Goal: Task Accomplishment & Management: Manage account settings

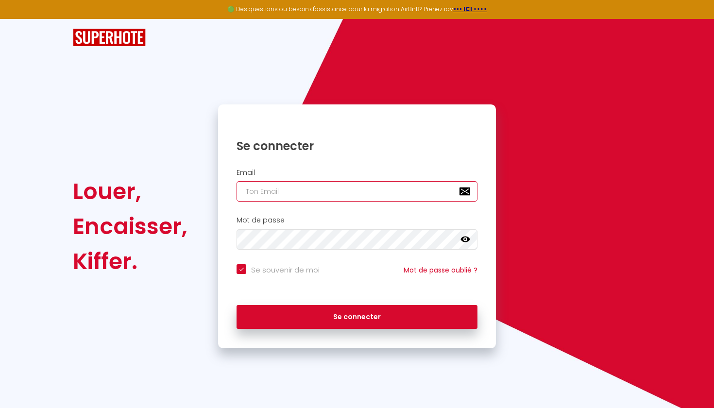
type input "[EMAIL_ADDRESS][DOMAIN_NAME]"
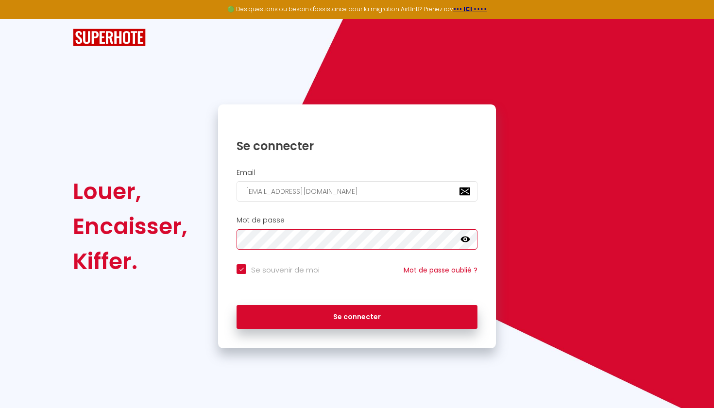
click at [357, 315] on button "Se connecter" at bounding box center [356, 317] width 241 height 24
checkbox input "true"
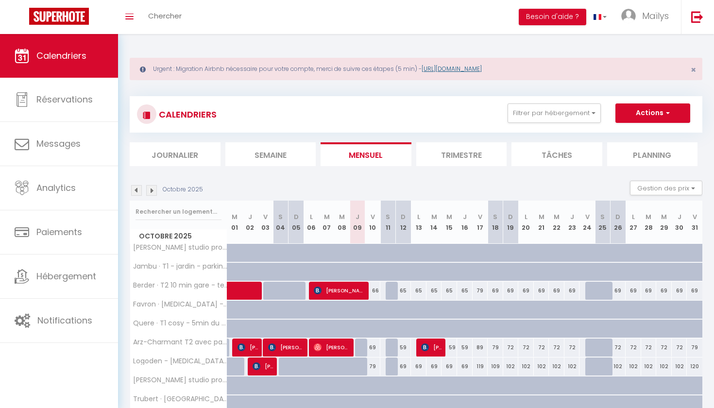
click at [474, 72] on link "[URL][DOMAIN_NAME]" at bounding box center [451, 69] width 60 height 8
click at [644, 20] on span "Maïlys" at bounding box center [655, 16] width 27 height 12
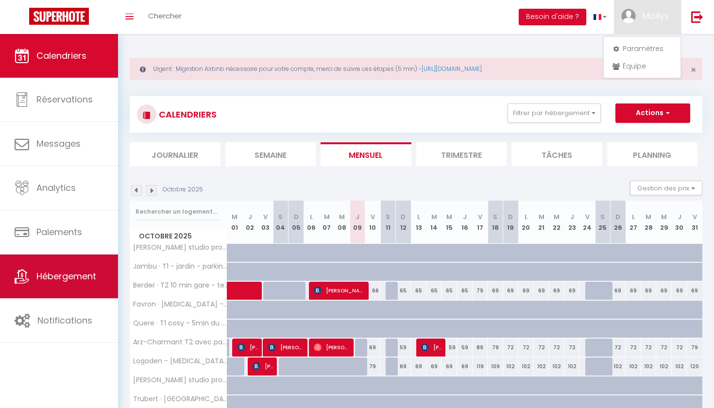
click at [92, 282] on span "Hébergement" at bounding box center [66, 276] width 60 height 12
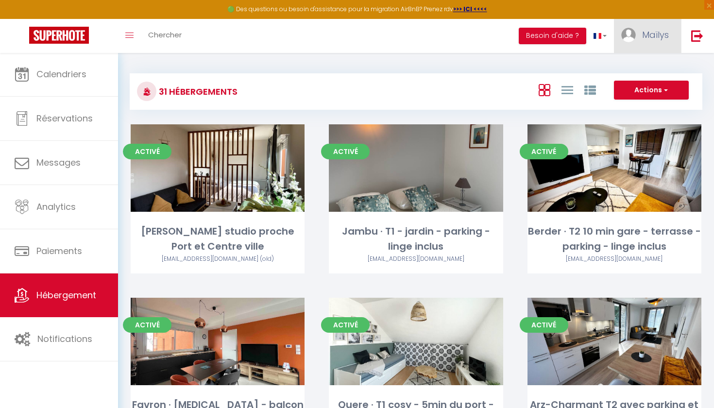
click at [619, 26] on link "Maïlys" at bounding box center [647, 36] width 67 height 34
click at [629, 62] on link "Paramètres" at bounding box center [642, 67] width 72 height 17
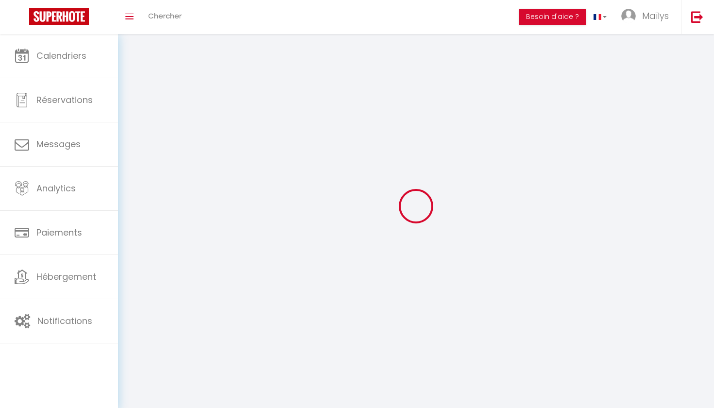
select select "28"
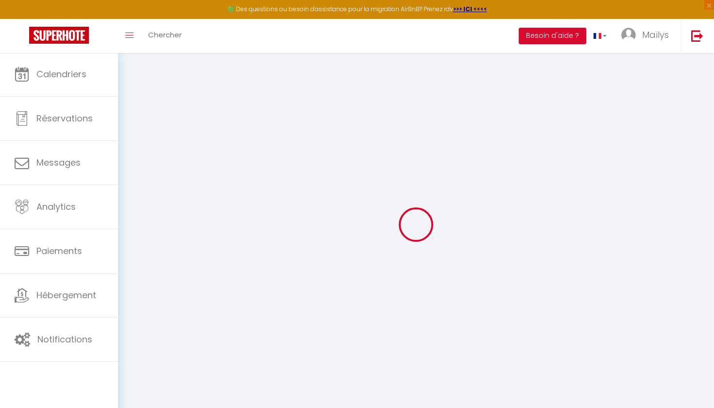
type input "6vigPO9EcsHrq1oMizFdcmapS"
type input "qvBGGLZTdE3b1SulwUrrULweO"
type input "[URL][DOMAIN_NAME]"
select select "fr"
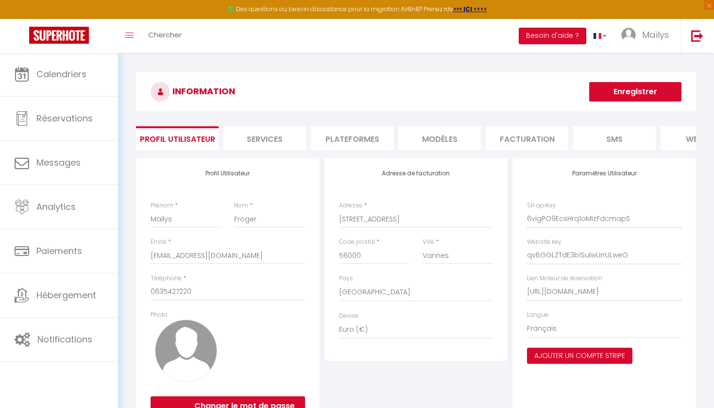
click at [372, 134] on li "Plateformes" at bounding box center [352, 138] width 83 height 24
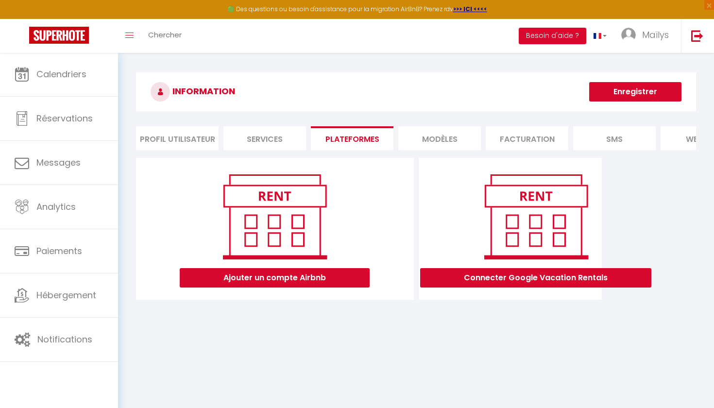
click at [440, 139] on li "MODÈLES" at bounding box center [439, 138] width 83 height 24
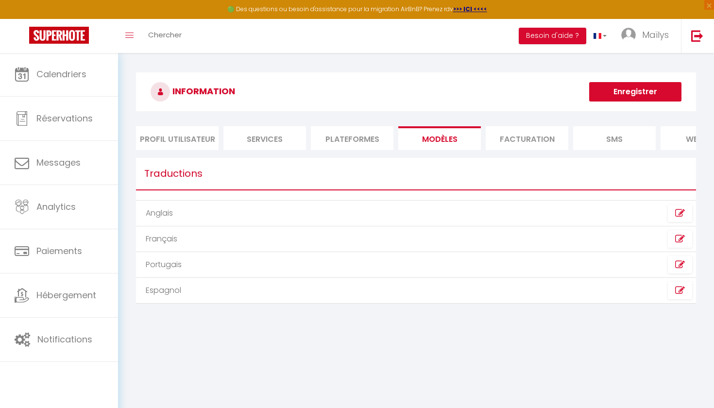
click at [267, 132] on li "Services" at bounding box center [264, 138] width 83 height 24
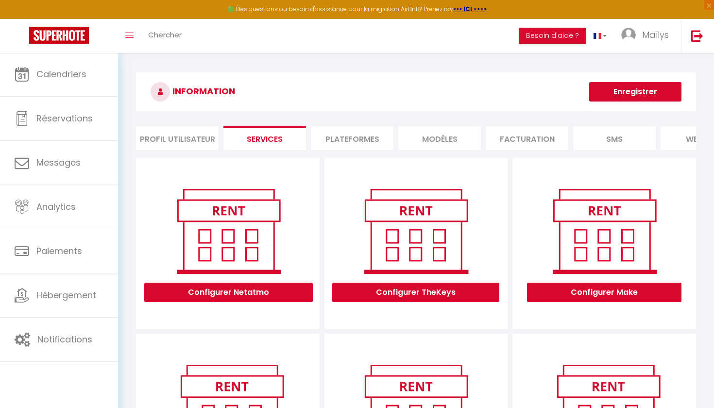
click at [370, 134] on li "Plateformes" at bounding box center [352, 138] width 83 height 24
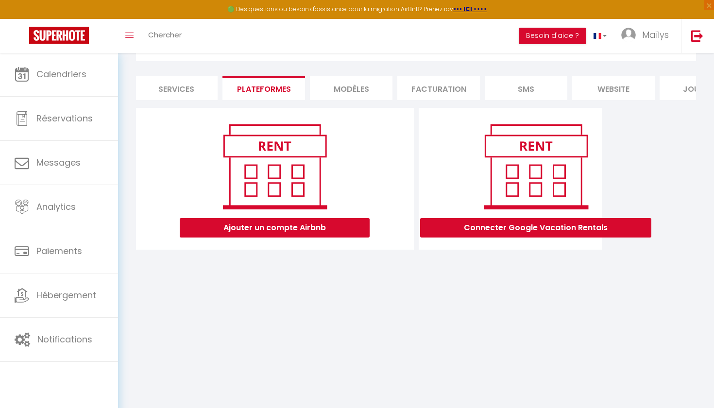
scroll to position [0, 91]
click at [576, 83] on li "website" at bounding box center [610, 88] width 83 height 24
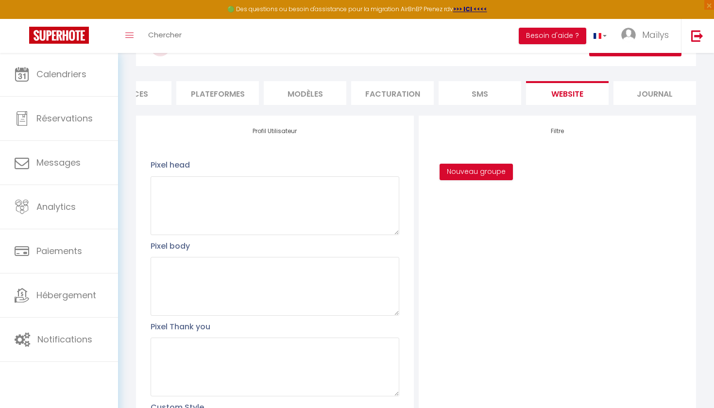
scroll to position [39, 0]
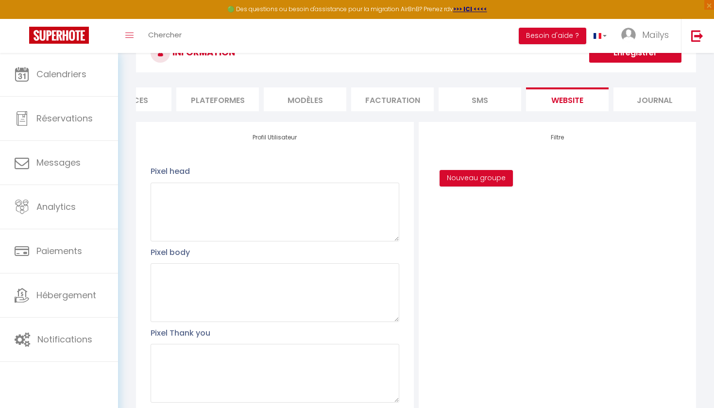
click at [249, 99] on li "Plateformes" at bounding box center [217, 99] width 83 height 24
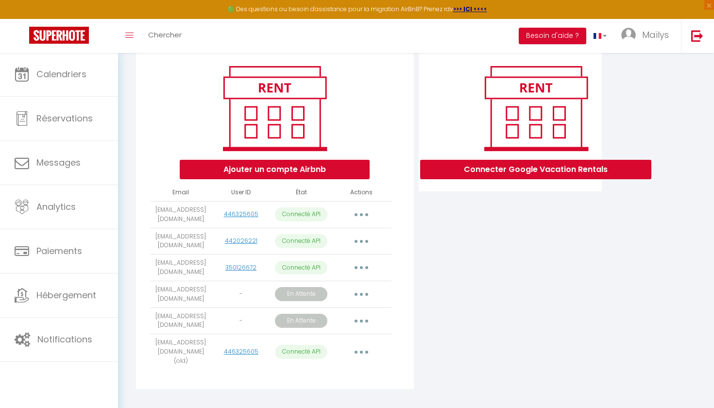
scroll to position [108, 0]
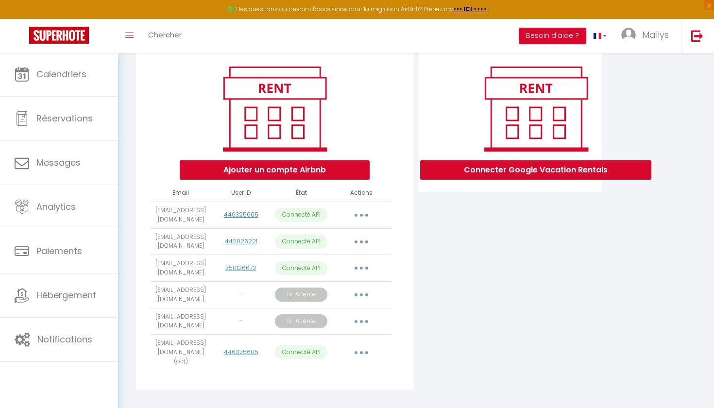
click at [360, 288] on button "button" at bounding box center [361, 295] width 27 height 16
click at [339, 315] on link "Obtenir le lien de connexion" at bounding box center [317, 317] width 109 height 17
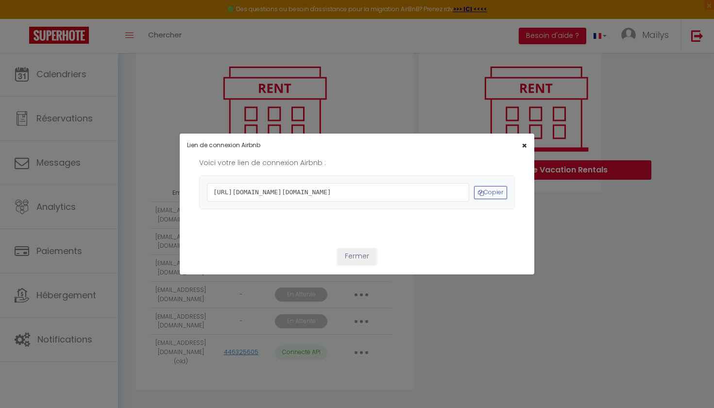
click at [524, 139] on span "×" at bounding box center [523, 145] width 5 height 12
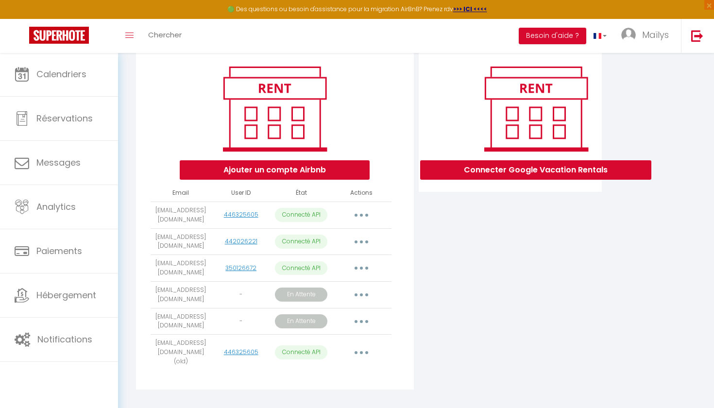
click at [362, 288] on button "button" at bounding box center [361, 295] width 27 height 16
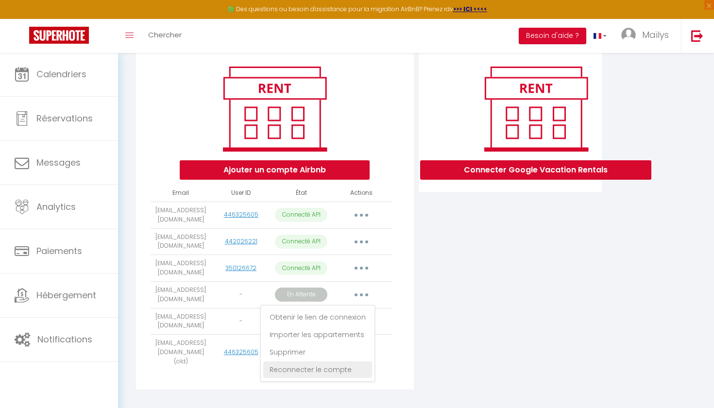
click at [326, 363] on link "Reconnecter le compte" at bounding box center [317, 369] width 109 height 17
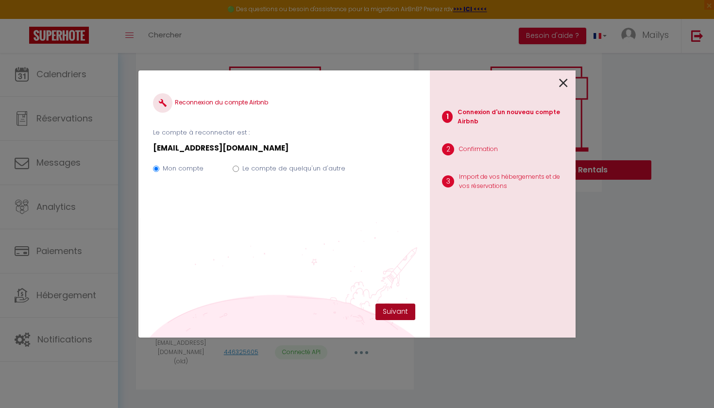
click at [398, 308] on button "Suivant" at bounding box center [395, 311] width 40 height 17
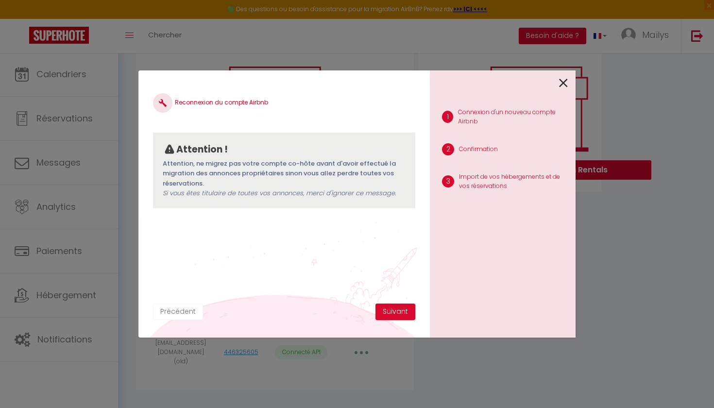
click at [182, 311] on button "Précédent" at bounding box center [178, 311] width 50 height 17
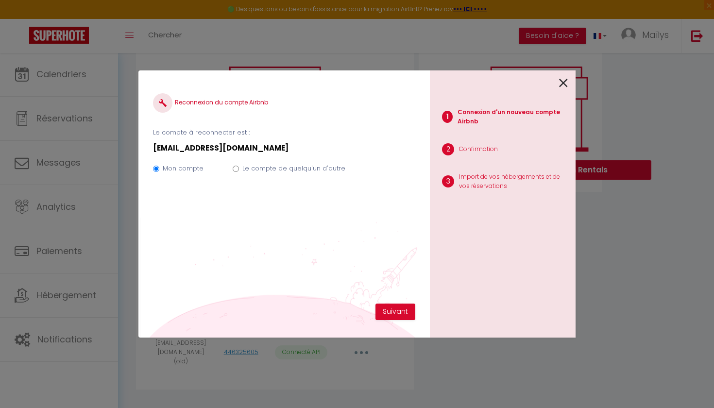
click at [269, 169] on label "Le compte de quelqu'un d'autre" at bounding box center [293, 169] width 103 height 10
click at [239, 169] on input "Le compte de quelqu'un d'autre" at bounding box center [236, 169] width 6 height 6
radio input "true"
radio input "false"
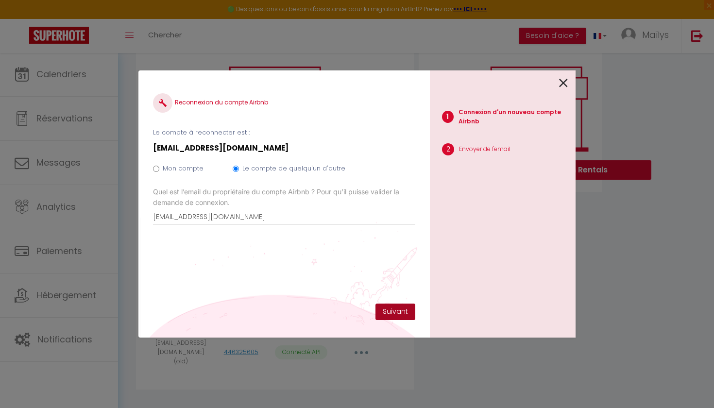
click at [395, 310] on button "Suivant" at bounding box center [395, 311] width 40 height 17
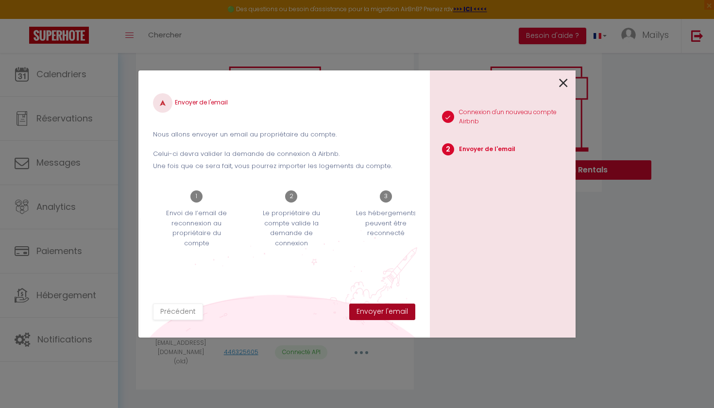
click at [385, 310] on button "Envoyer l'email" at bounding box center [382, 311] width 66 height 17
click at [565, 80] on icon at bounding box center [563, 83] width 9 height 15
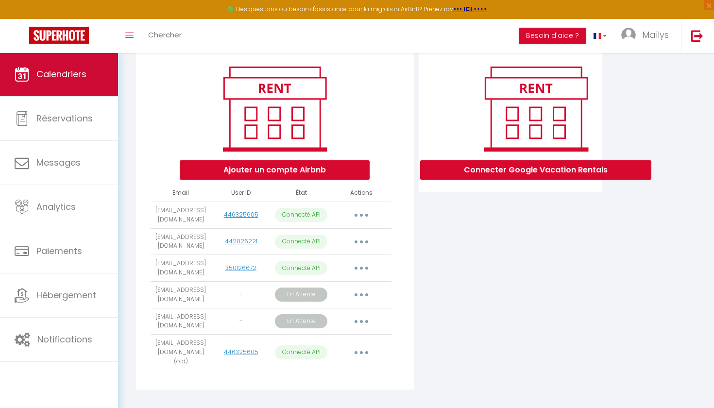
click at [97, 75] on link "Calendriers" at bounding box center [59, 74] width 118 height 44
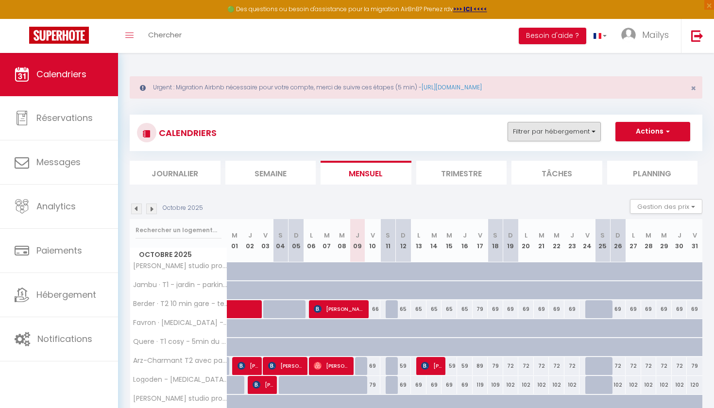
click at [540, 136] on button "Filtrer par hébergement" at bounding box center [553, 131] width 93 height 19
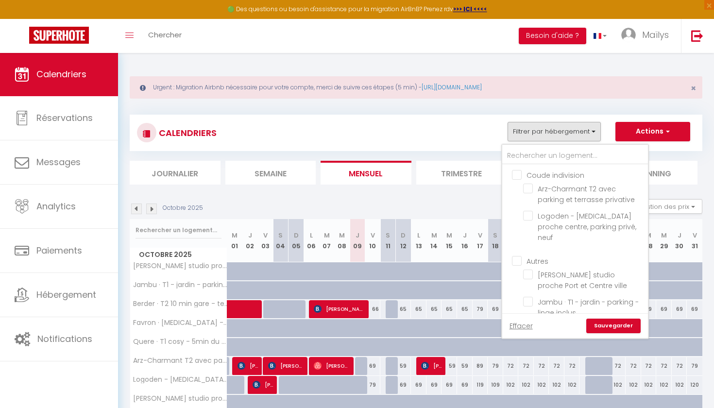
click at [516, 177] on input "Coude indivision" at bounding box center [585, 174] width 146 height 10
checkbox input "true"
checkbox input "false"
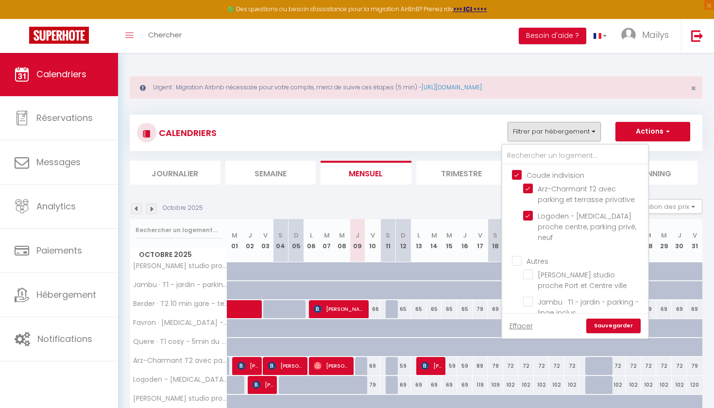
checkbox input "false"
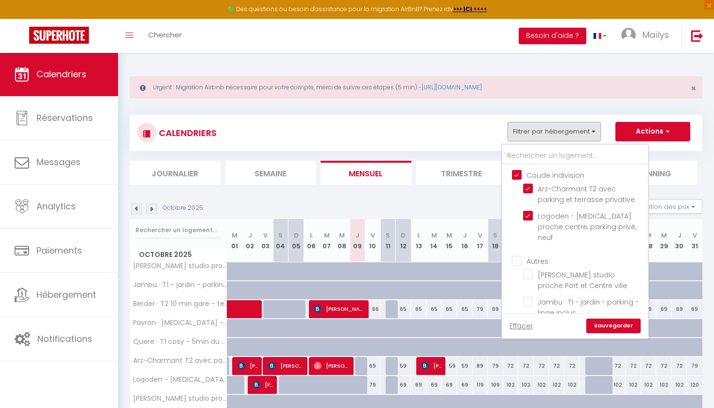
checkbox input "false"
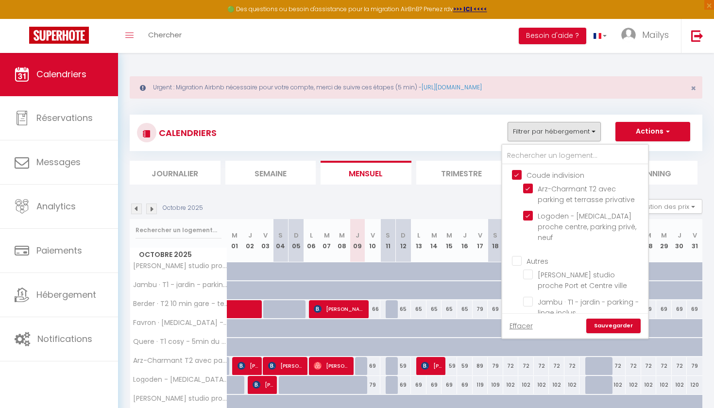
checkbox input "false"
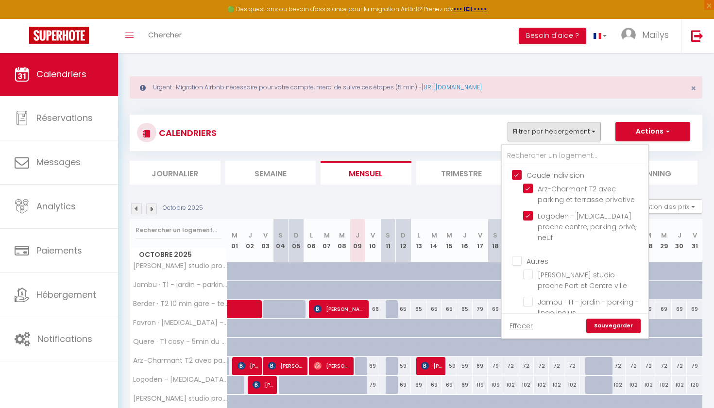
checkbox input "false"
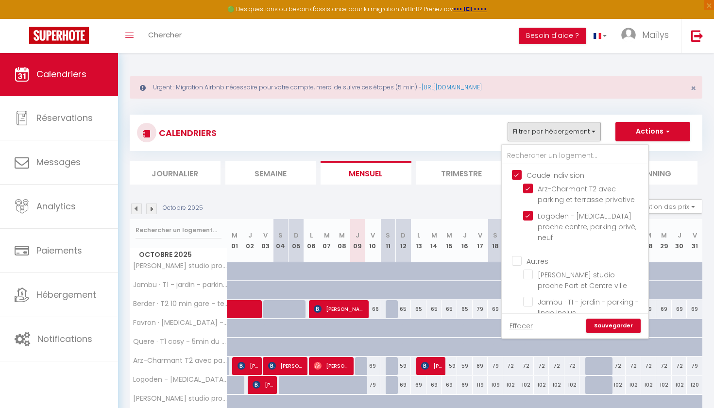
checkbox input "false"
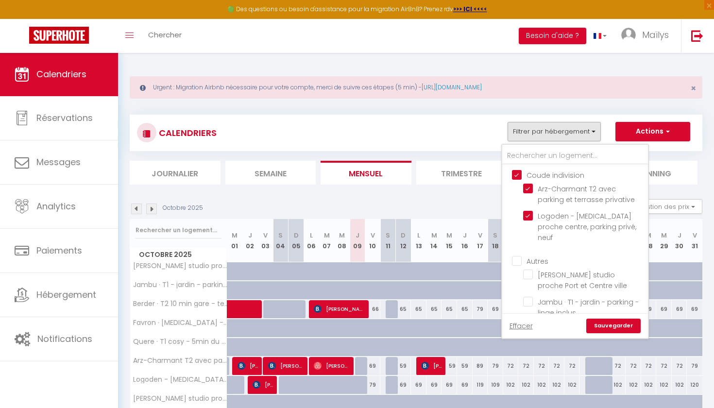
checkbox input "false"
click at [516, 177] on input "Coude indivision" at bounding box center [585, 174] width 146 height 10
checkbox input "false"
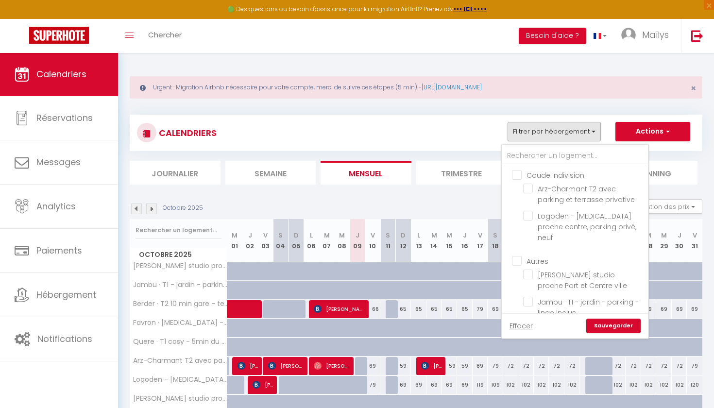
checkbox input "false"
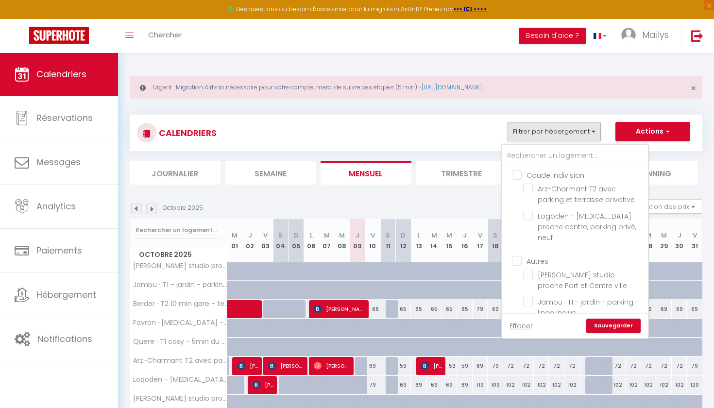
checkbox input "false"
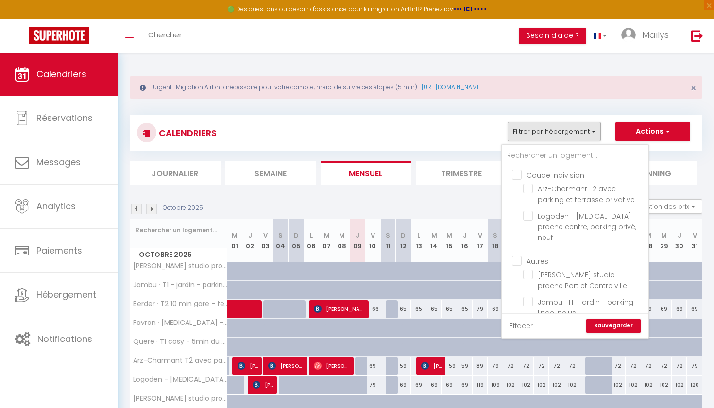
checkbox input "false"
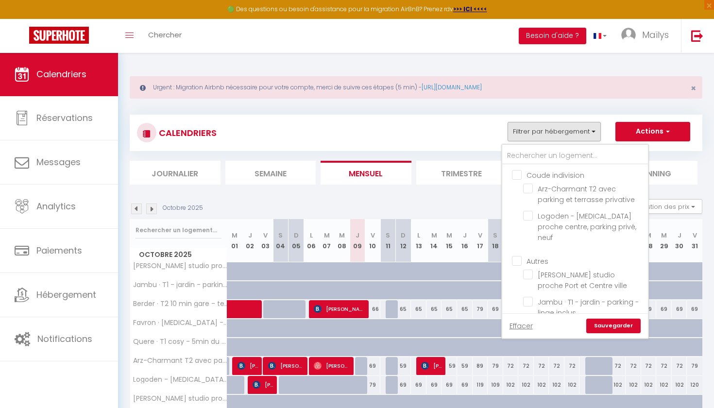
checkbox input "false"
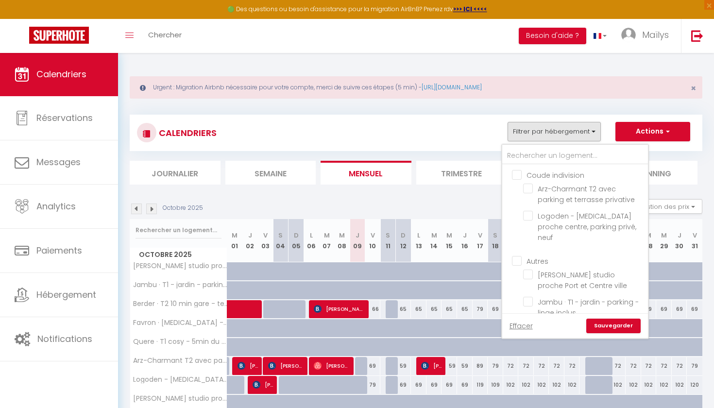
checkbox input "false"
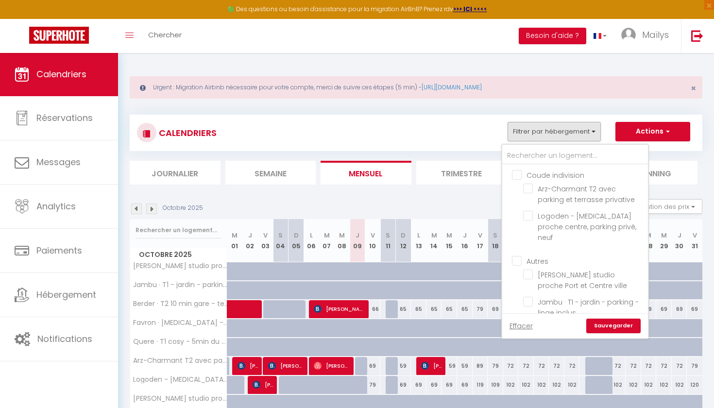
checkbox input "false"
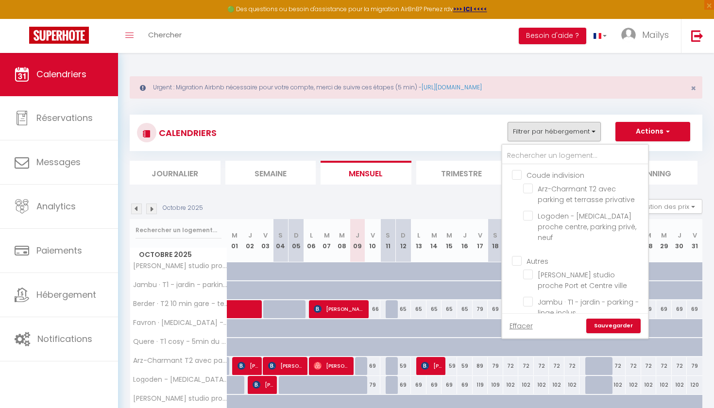
checkbox input "false"
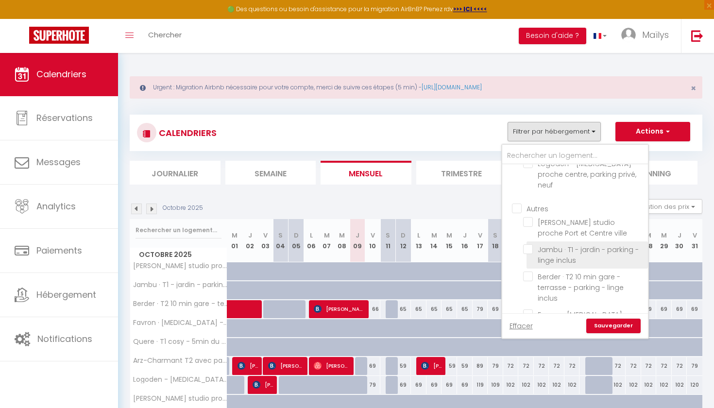
scroll to position [53, 0]
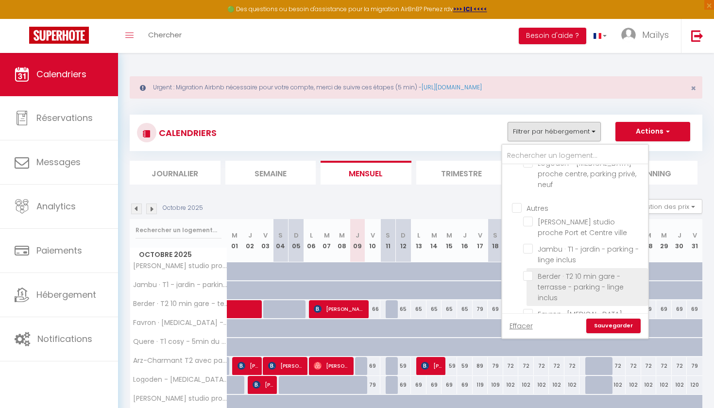
click at [525, 271] on input "Berder · T2 10 min gare - terrasse - parking - linge inclus" at bounding box center [583, 276] width 121 height 10
checkbox input "true"
checkbox input "false"
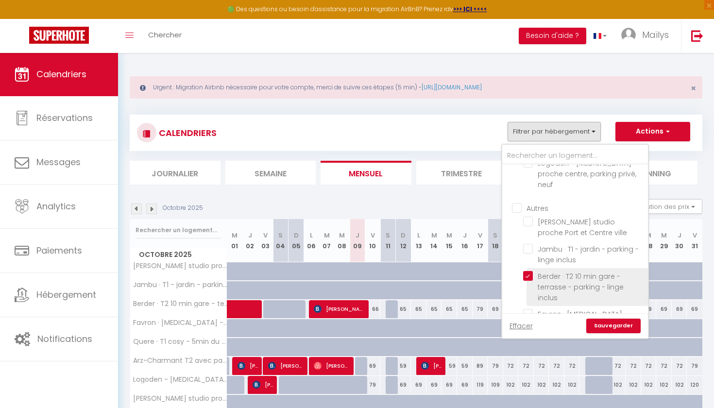
checkbox input "false"
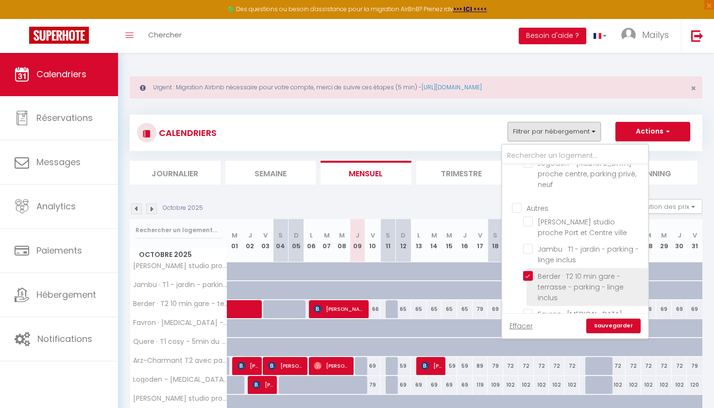
checkbox input "false"
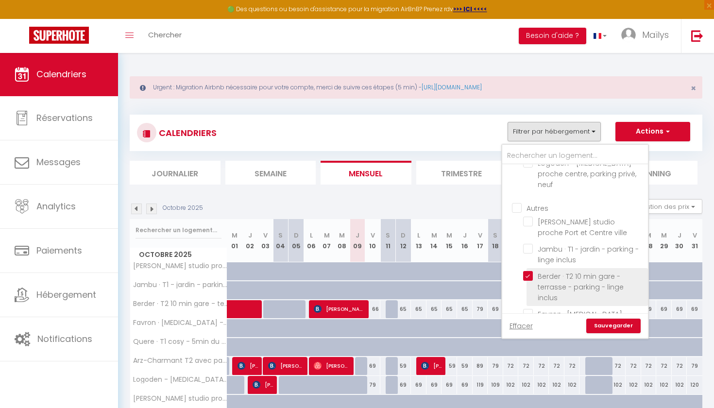
checkbox input "false"
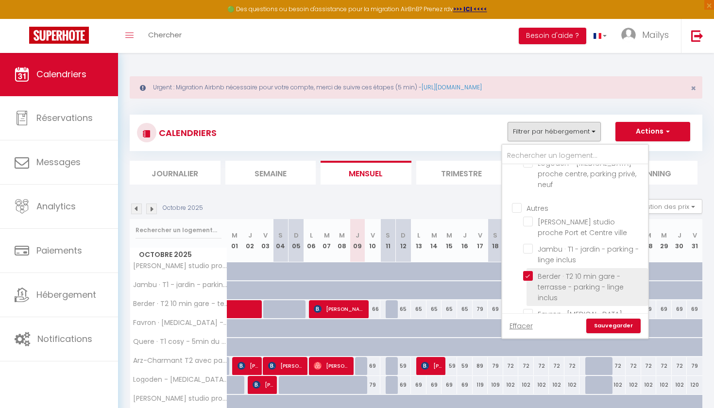
checkbox input "false"
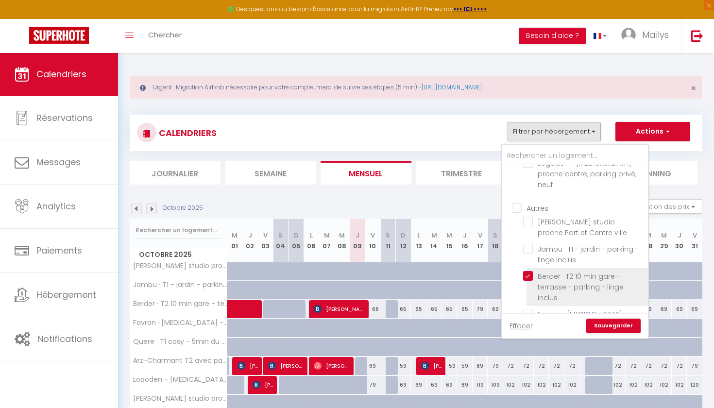
checkbox input "false"
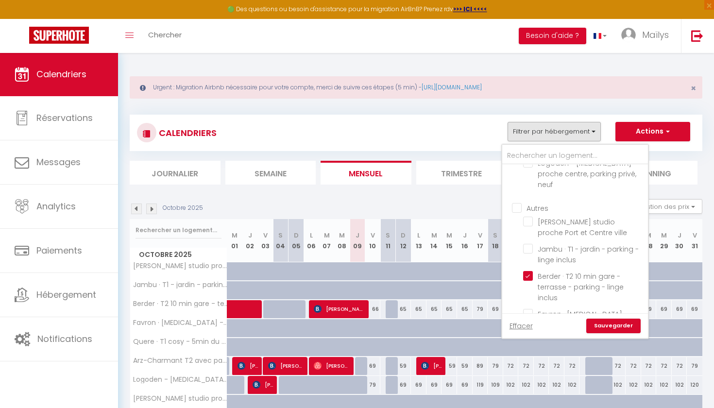
click at [606, 326] on link "Sauvegarder" at bounding box center [613, 325] width 54 height 15
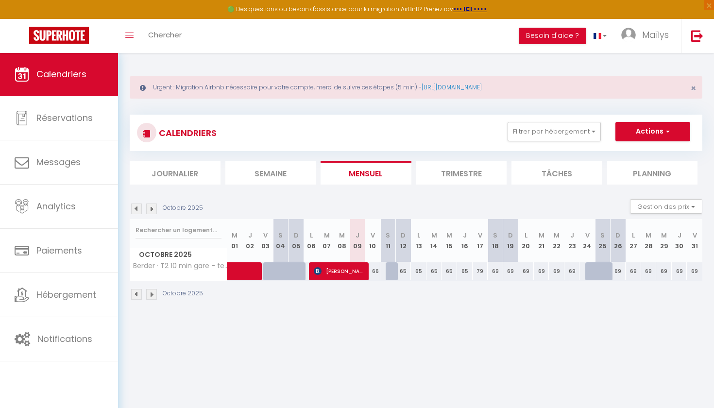
click at [445, 174] on li "Trimestre" at bounding box center [461, 173] width 91 height 24
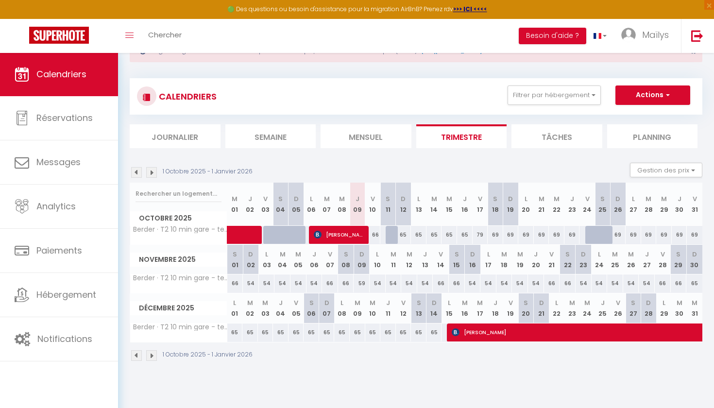
scroll to position [37, 0]
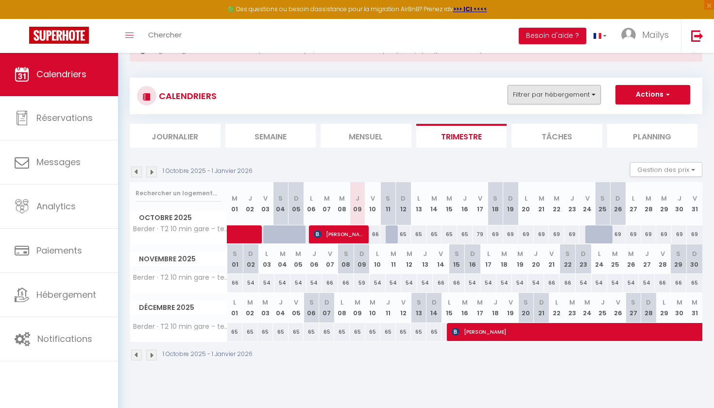
click at [556, 97] on button "Filtrer par hébergement" at bounding box center [553, 94] width 93 height 19
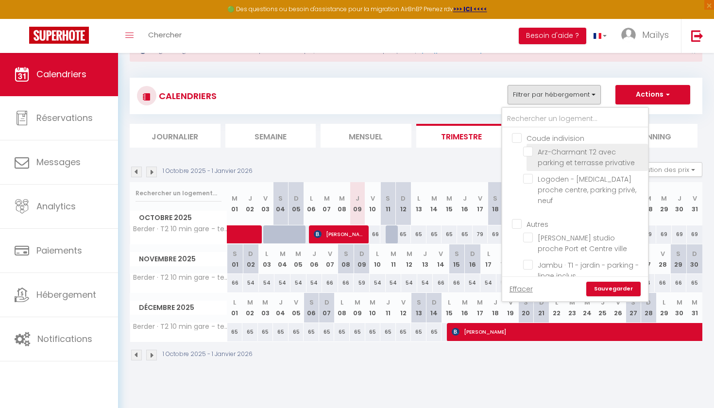
click at [534, 154] on input "Arz-Charmant T2 avec parking et terrasse privative" at bounding box center [583, 152] width 121 height 10
checkbox input "true"
checkbox input "false"
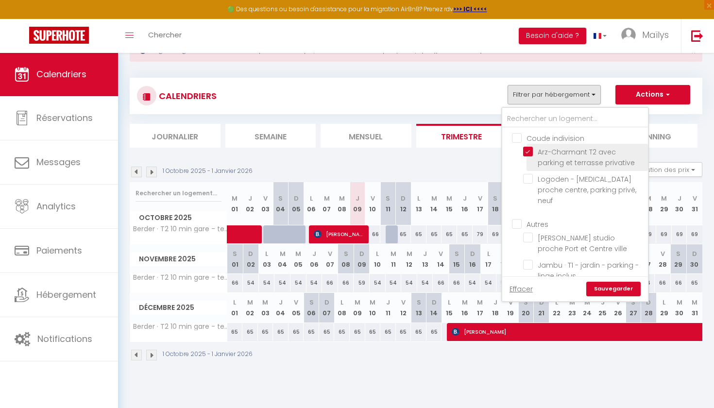
checkbox input "false"
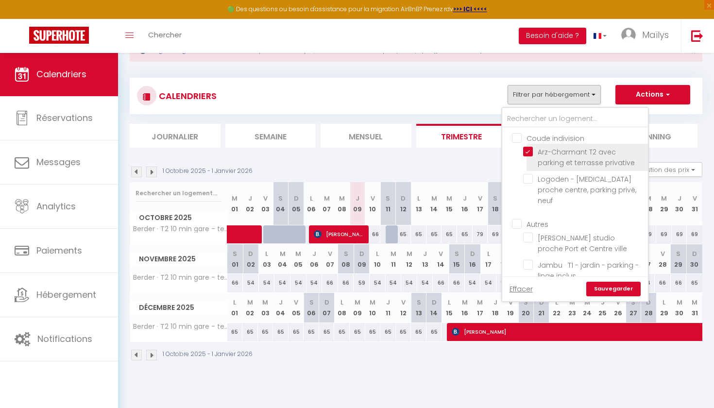
checkbox input "false"
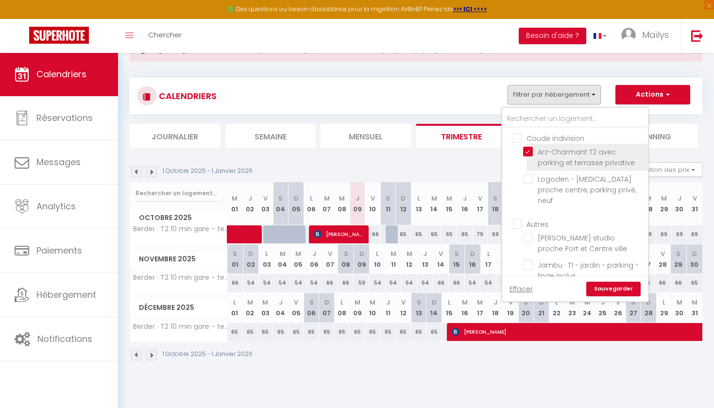
checkbox input "false"
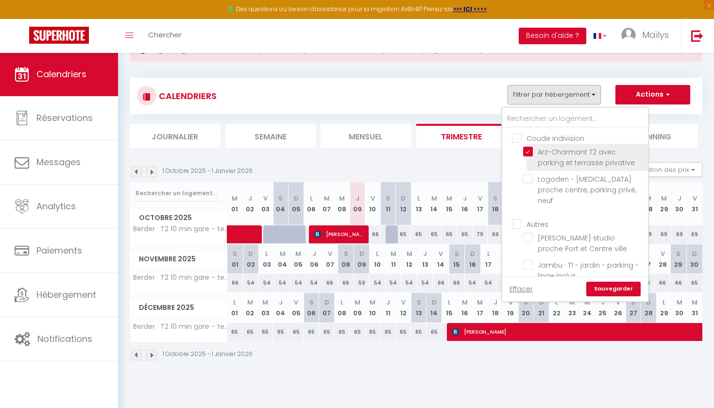
checkbox input "false"
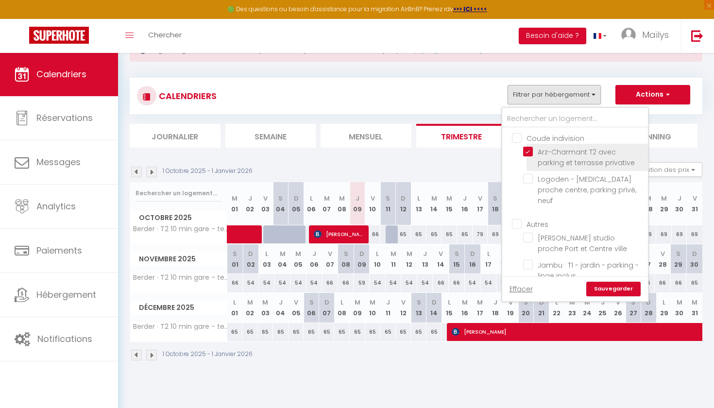
checkbox input "false"
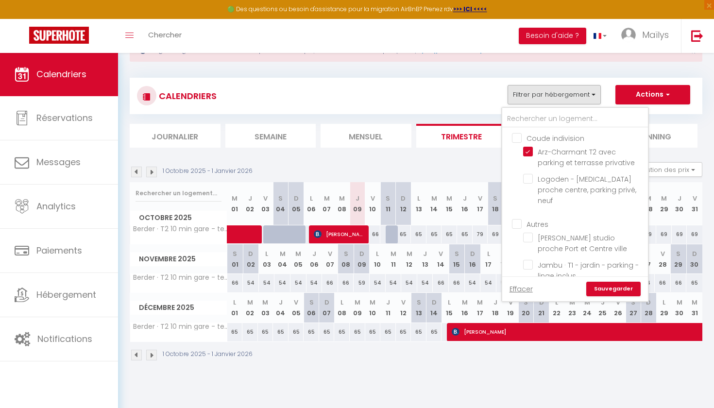
click at [613, 289] on link "Sauvegarder" at bounding box center [613, 289] width 54 height 15
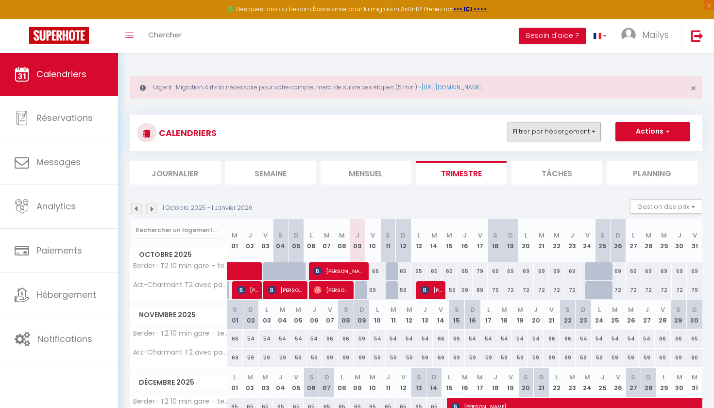
scroll to position [0, 0]
click at [551, 135] on button "Filtrer par hébergement" at bounding box center [553, 131] width 93 height 19
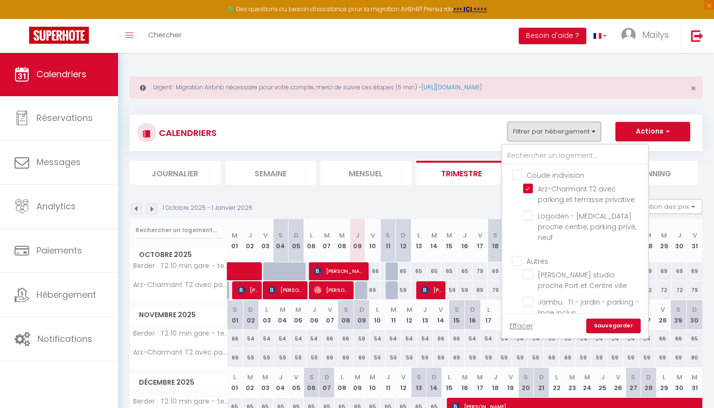
scroll to position [75, 0]
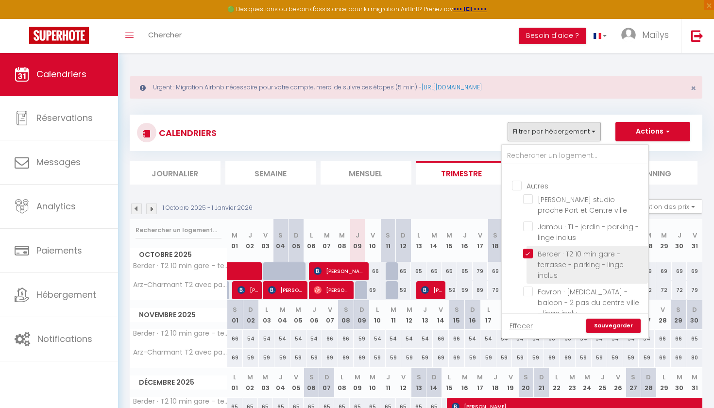
click at [528, 249] on input "Berder · T2 10 min gare - terrasse - parking - linge inclus" at bounding box center [583, 254] width 121 height 10
checkbox input "false"
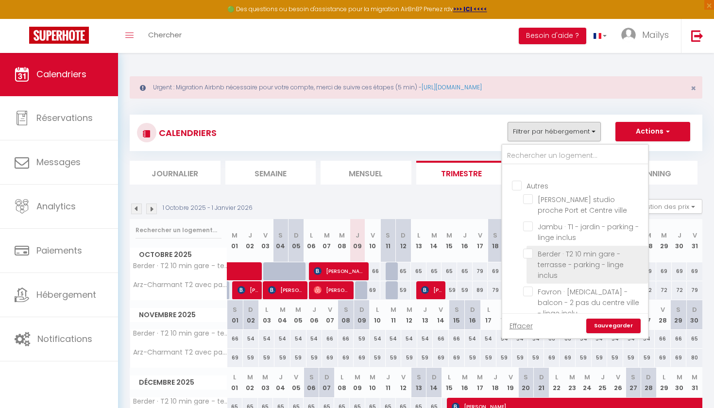
checkbox input "false"
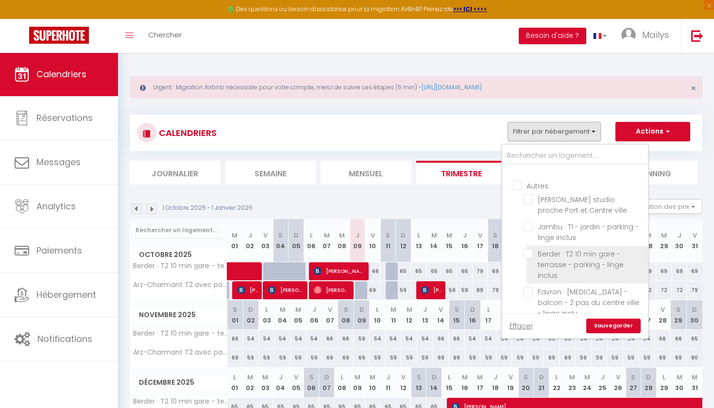
checkbox input "false"
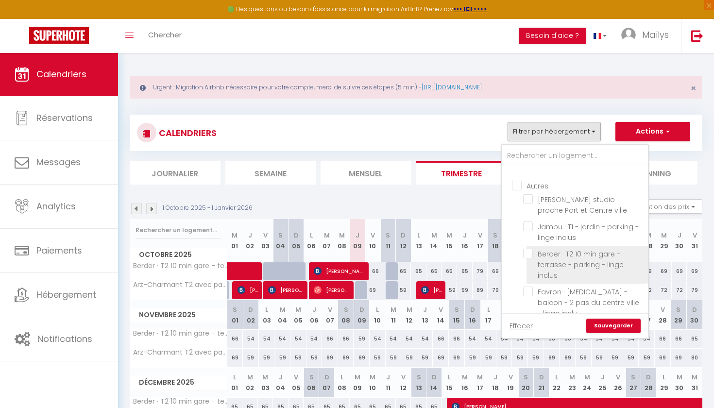
checkbox input "false"
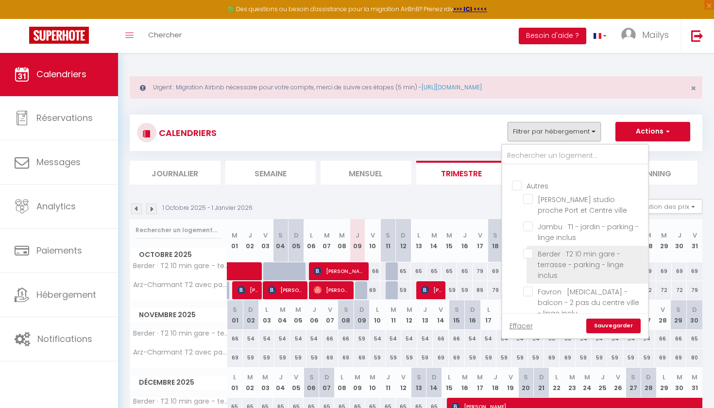
checkbox input "false"
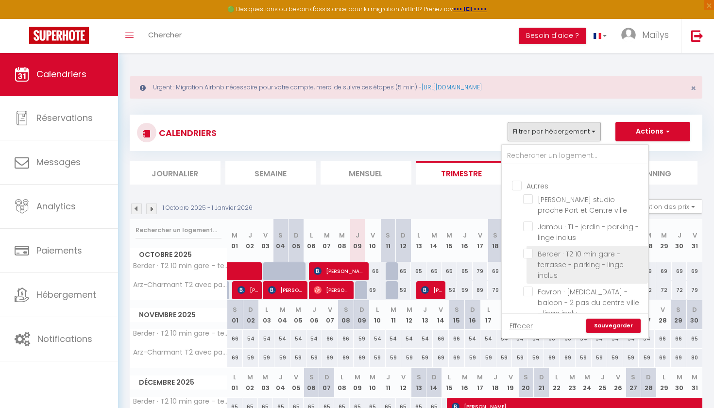
checkbox input "false"
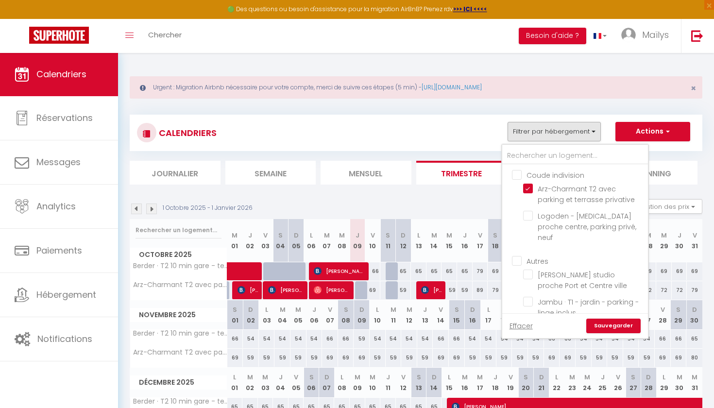
scroll to position [0, 0]
click at [608, 327] on link "Sauvegarder" at bounding box center [613, 325] width 54 height 15
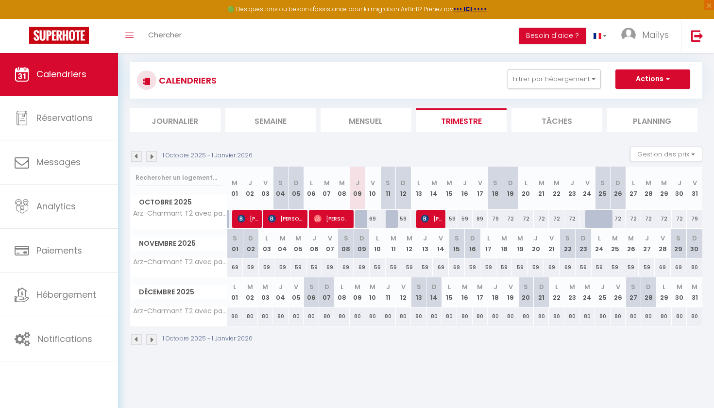
scroll to position [52, 0]
click at [632, 219] on div "72" at bounding box center [633, 219] width 16 height 18
type input "72"
select select "1"
type input "Lun 27 Octobre 2025"
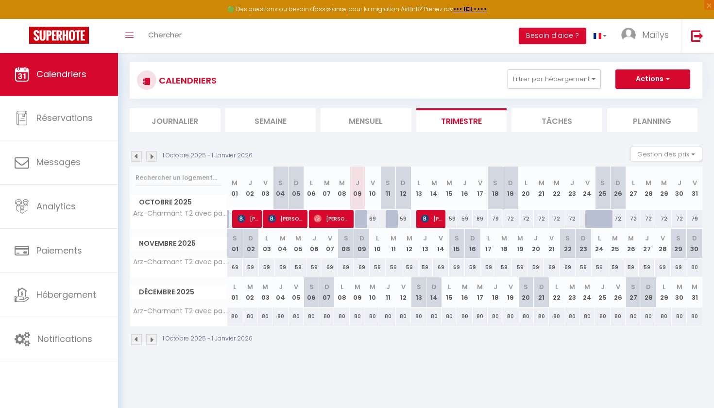
type input "[DATE] Octobre 2025"
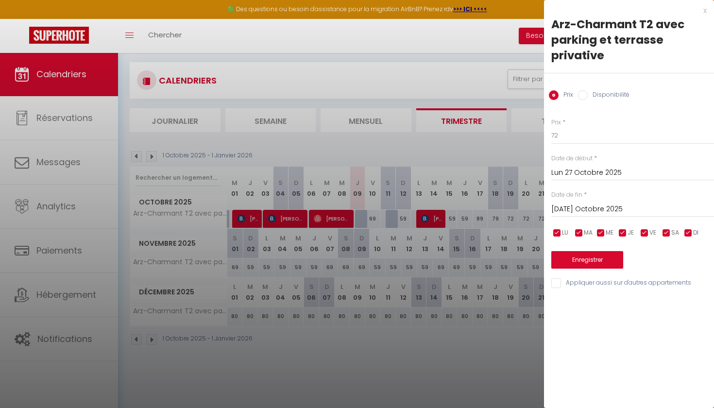
click at [584, 96] on input "Disponibilité" at bounding box center [583, 95] width 10 height 10
radio input "true"
radio input "false"
click at [579, 201] on div "[DATE] Octobre 2025 < [DATE] > Dim Lun Mar Mer Jeu Ven Sam 1 2 3 4 5 6 7 8 9 10…" at bounding box center [632, 209] width 163 height 17
click at [580, 210] on input "[DATE] Octobre 2025" at bounding box center [632, 210] width 163 height 13
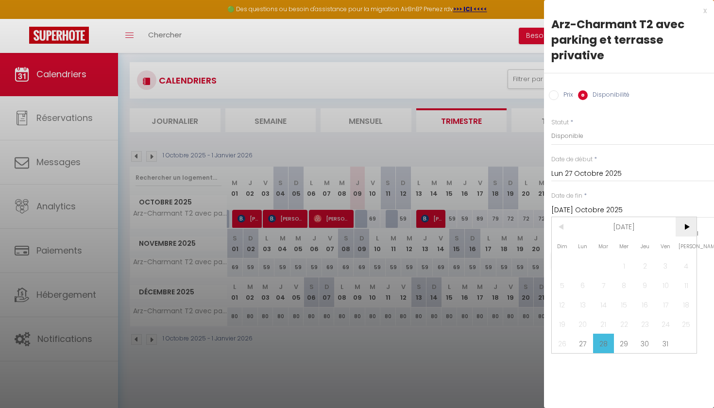
click at [680, 231] on span ">" at bounding box center [685, 226] width 21 height 19
click at [683, 261] on span "1" at bounding box center [685, 265] width 21 height 19
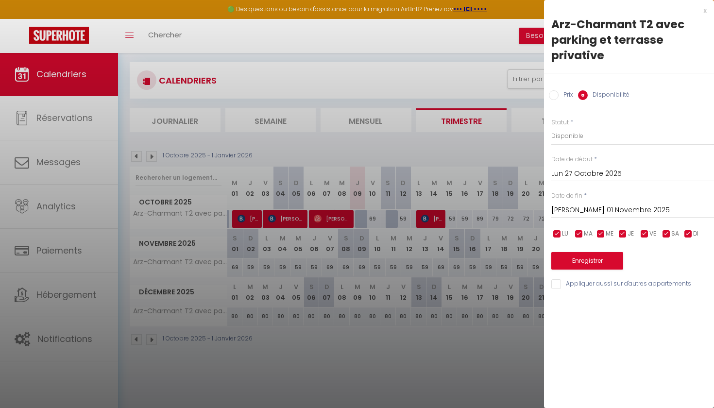
click at [583, 206] on input "[PERSON_NAME] 01 Novembre 2025" at bounding box center [632, 210] width 163 height 13
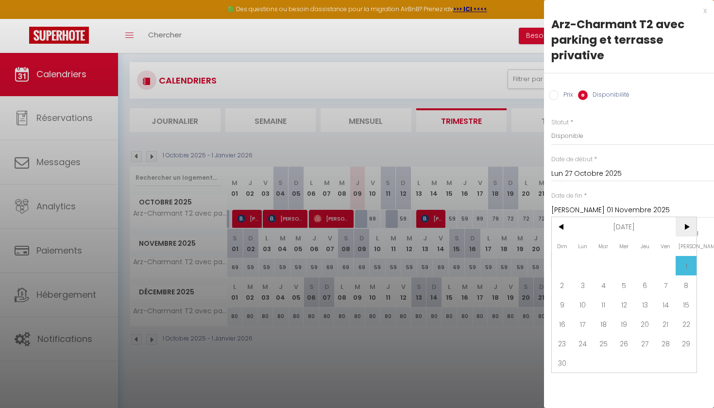
click at [679, 223] on span ">" at bounding box center [685, 226] width 21 height 19
drag, startPoint x: 679, startPoint y: 223, endPoint x: 678, endPoint y: 89, distance: 134.0
click at [678, 118] on div "Prix * 72 Statut * Disponible Indisponible Date de début * Lun 27 Octobre 2025 …" at bounding box center [629, 198] width 170 height 184
click at [684, 233] on span ">" at bounding box center [685, 226] width 21 height 19
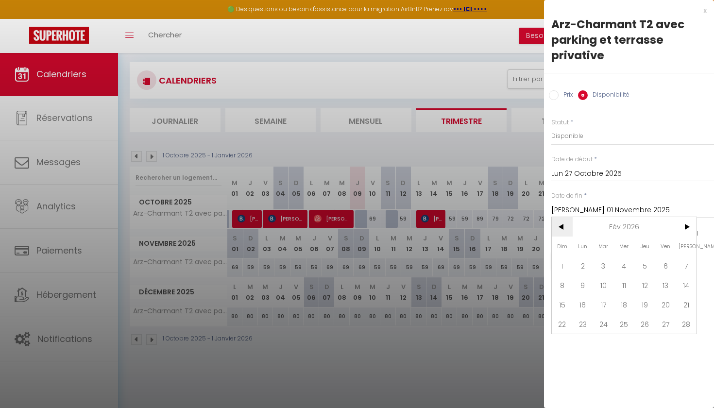
click at [562, 225] on span "<" at bounding box center [562, 226] width 21 height 19
click at [686, 235] on span ">" at bounding box center [685, 226] width 21 height 19
click at [562, 222] on span "<" at bounding box center [562, 226] width 21 height 19
click at [684, 234] on span ">" at bounding box center [685, 226] width 21 height 19
click at [683, 328] on span "28" at bounding box center [685, 323] width 21 height 19
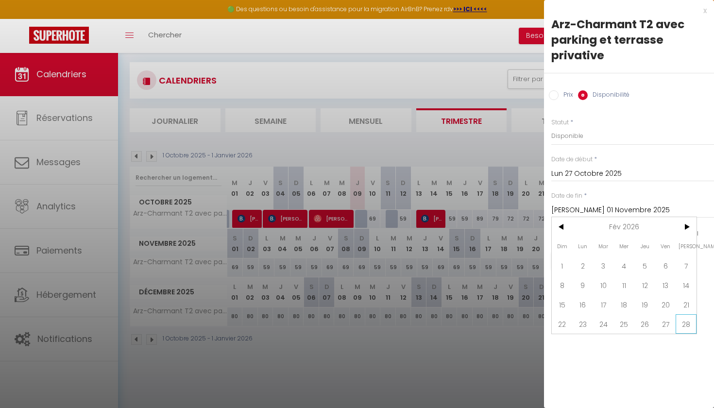
type input "[PERSON_NAME] 28 Février 2026"
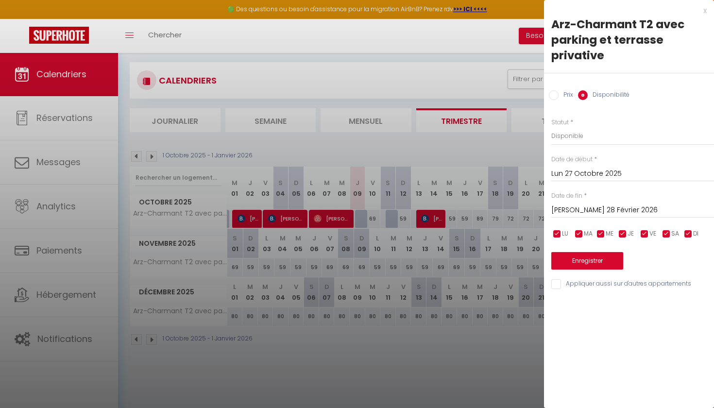
click at [598, 264] on button "Enregistrer" at bounding box center [587, 260] width 72 height 17
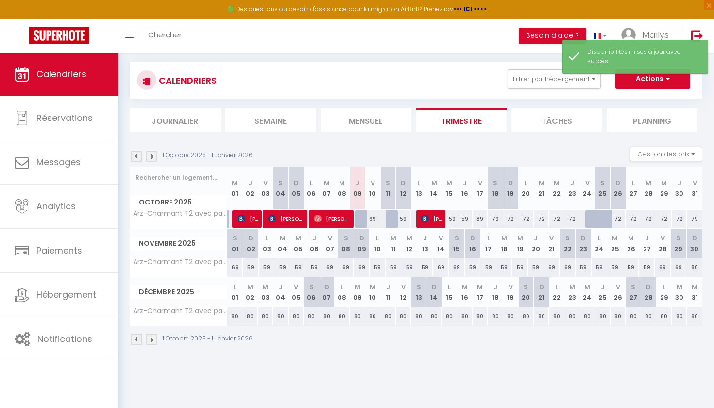
click at [631, 217] on div "72" at bounding box center [633, 219] width 16 height 18
select select "1"
type input "Lun 27 Octobre 2025"
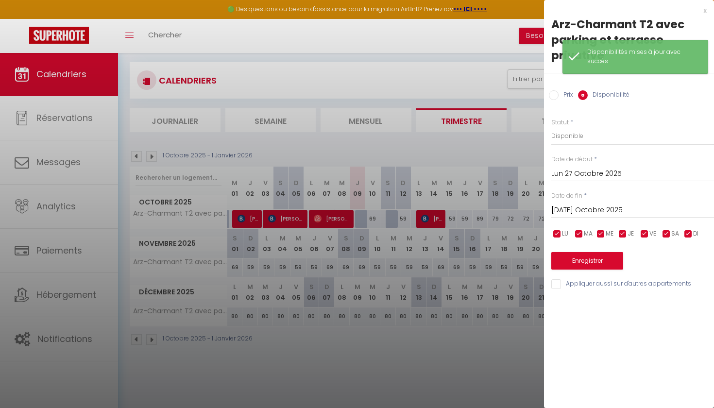
click at [584, 213] on input "[DATE] Octobre 2025" at bounding box center [632, 210] width 163 height 13
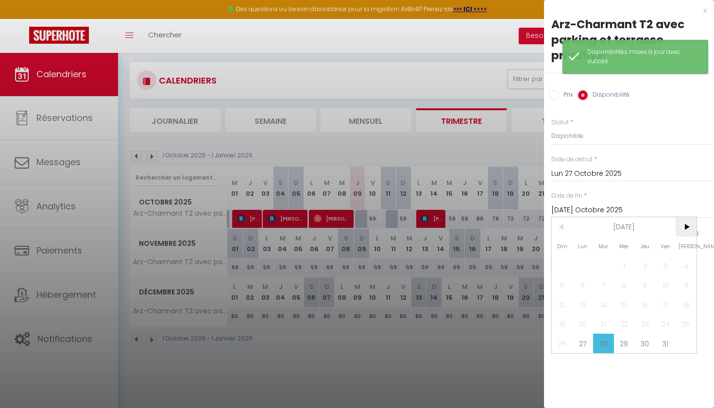
click at [683, 225] on span ">" at bounding box center [685, 226] width 21 height 19
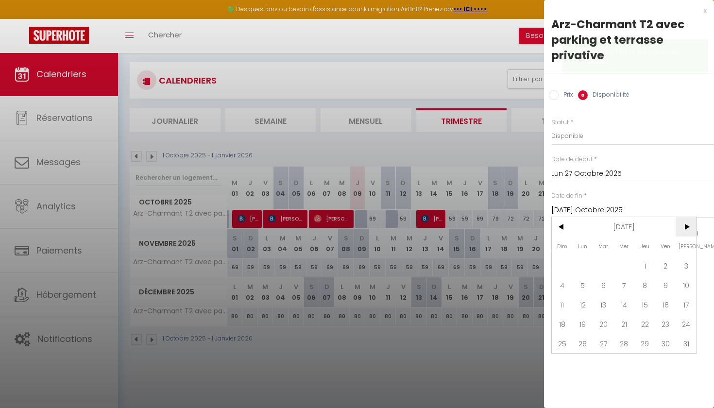
click at [687, 230] on span ">" at bounding box center [685, 226] width 21 height 19
click at [687, 321] on span "28" at bounding box center [685, 323] width 21 height 19
type input "[PERSON_NAME] 28 Février 2026"
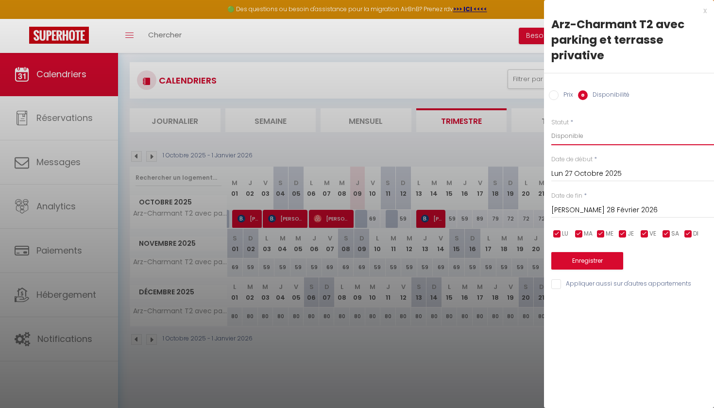
select select "0"
click at [597, 261] on button "Enregistrer" at bounding box center [587, 260] width 72 height 17
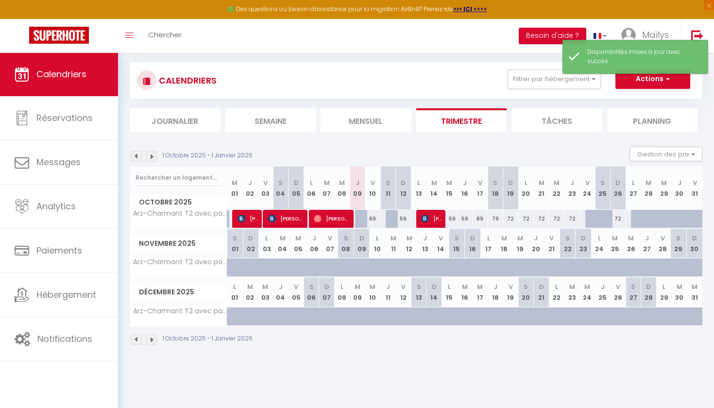
click at [154, 155] on img at bounding box center [151, 156] width 11 height 11
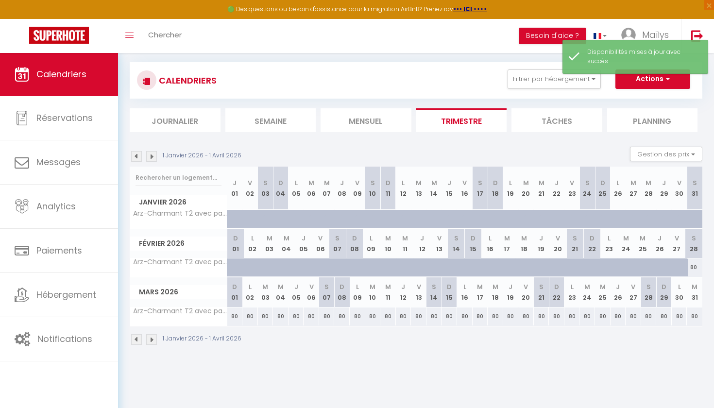
click at [696, 270] on div "80" at bounding box center [693, 267] width 17 height 18
select select "1"
type input "[PERSON_NAME] 28 Février 2026"
type input "Dim 01 Mars 2026"
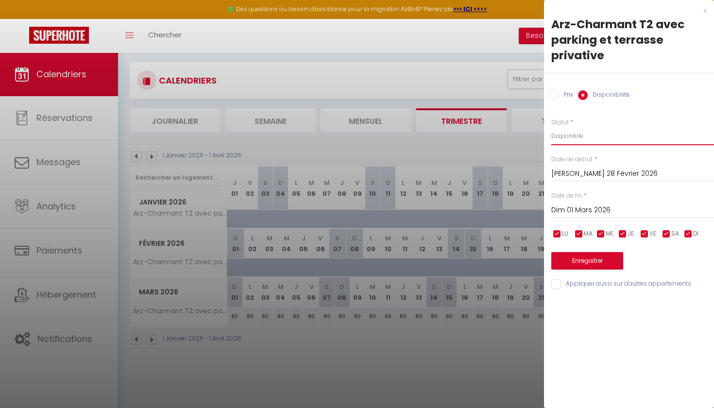
select select "0"
click at [602, 260] on button "Enregistrer" at bounding box center [587, 260] width 72 height 17
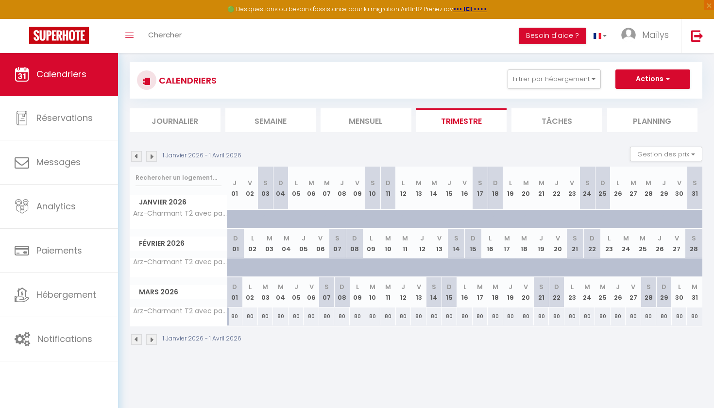
click at [138, 154] on img at bounding box center [136, 156] width 11 height 11
